Goal: Download file/media

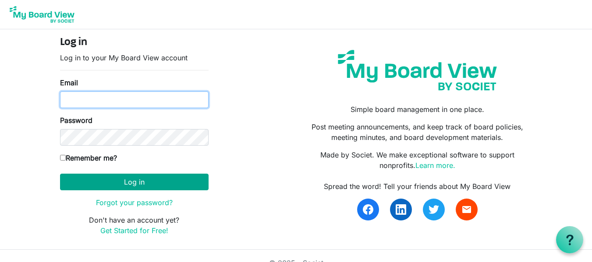
type input "[EMAIL_ADDRESS][DOMAIN_NAME]"
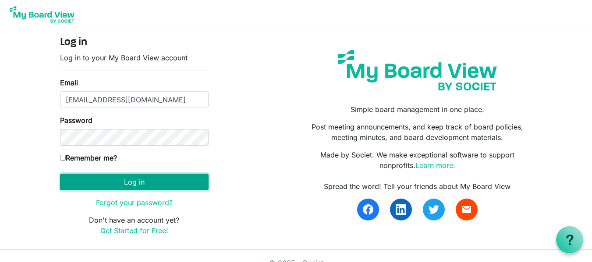
click at [130, 179] on button "Log in" at bounding box center [134, 182] width 148 height 17
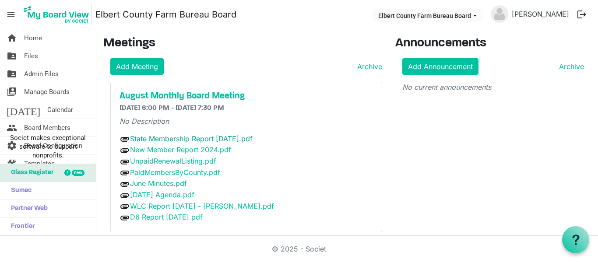
click at [189, 141] on link "State Membership Report [DATE].pdf" at bounding box center [191, 138] width 123 height 9
click at [250, 142] on link "State Membership Report [DATE].pdf" at bounding box center [191, 138] width 123 height 9
drag, startPoint x: 185, startPoint y: 150, endPoint x: 190, endPoint y: 150, distance: 5.7
click at [185, 150] on link "New Member Report 2024.pdf" at bounding box center [180, 149] width 101 height 9
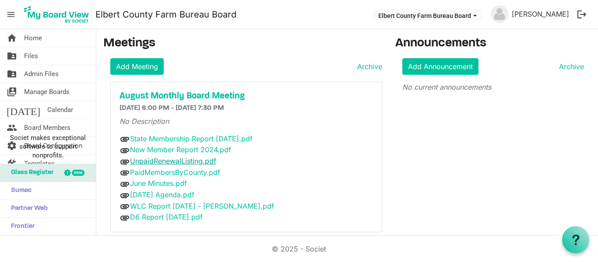
click at [170, 162] on link "UnpaidRenewalListing.pdf" at bounding box center [173, 161] width 86 height 9
drag, startPoint x: 175, startPoint y: 176, endPoint x: 205, endPoint y: 176, distance: 30.2
click at [175, 176] on link "PaidMembersByCounty.pdf" at bounding box center [175, 172] width 90 height 9
